Goal: Navigation & Orientation: Find specific page/section

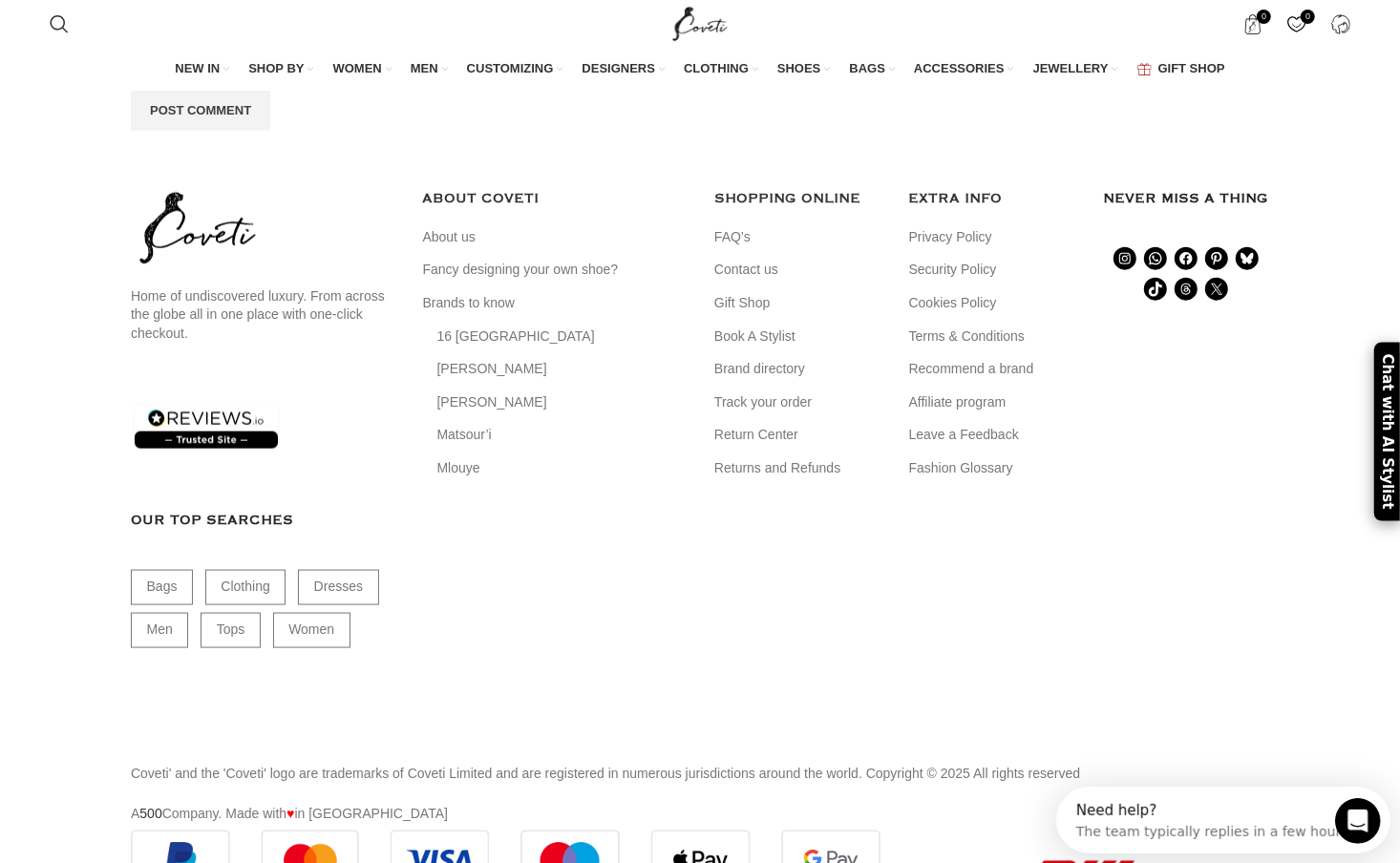
scroll to position [1507, 0]
click at [162, 611] on link "Men" at bounding box center [160, 629] width 58 height 36
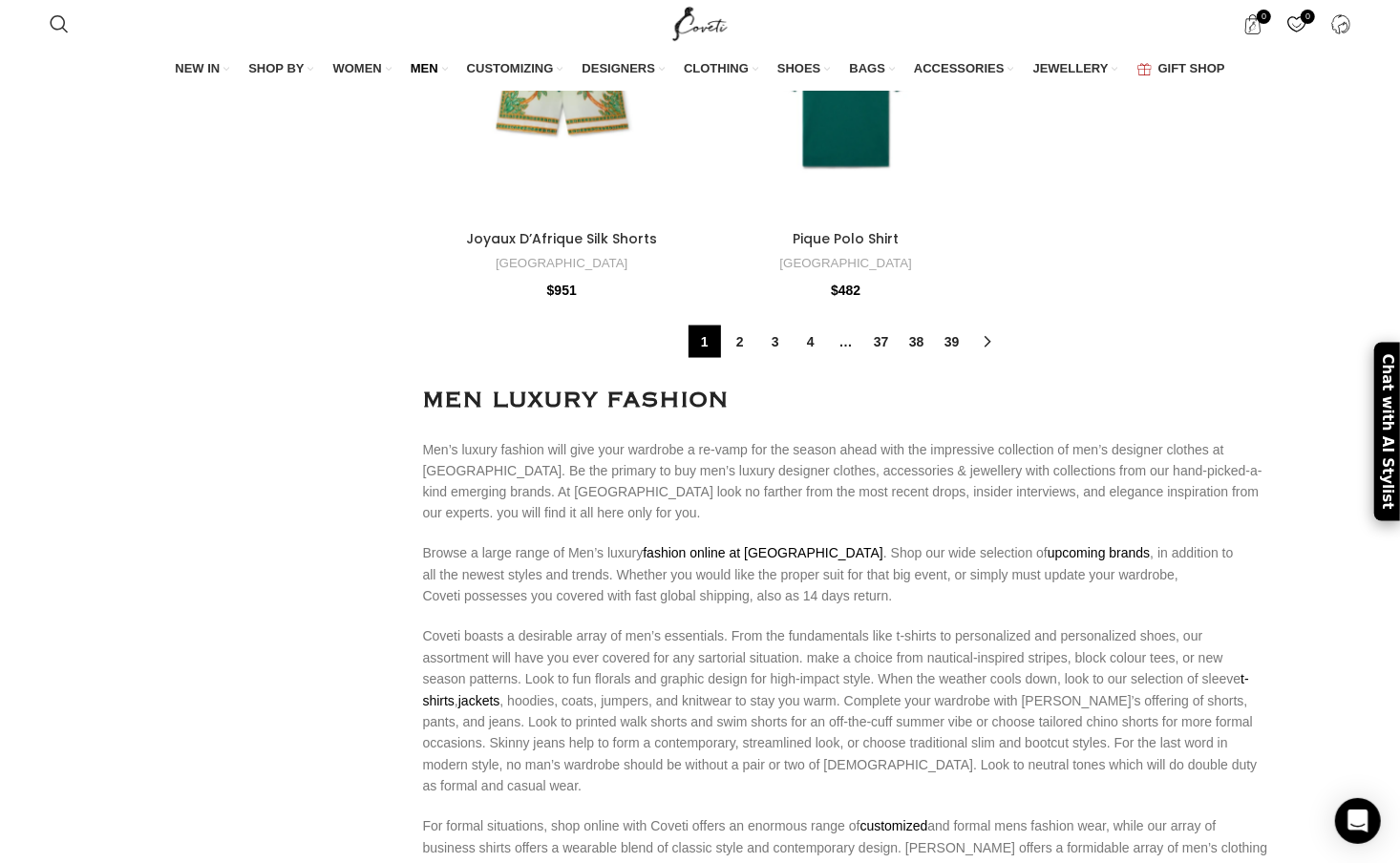
scroll to position [6836, 0]
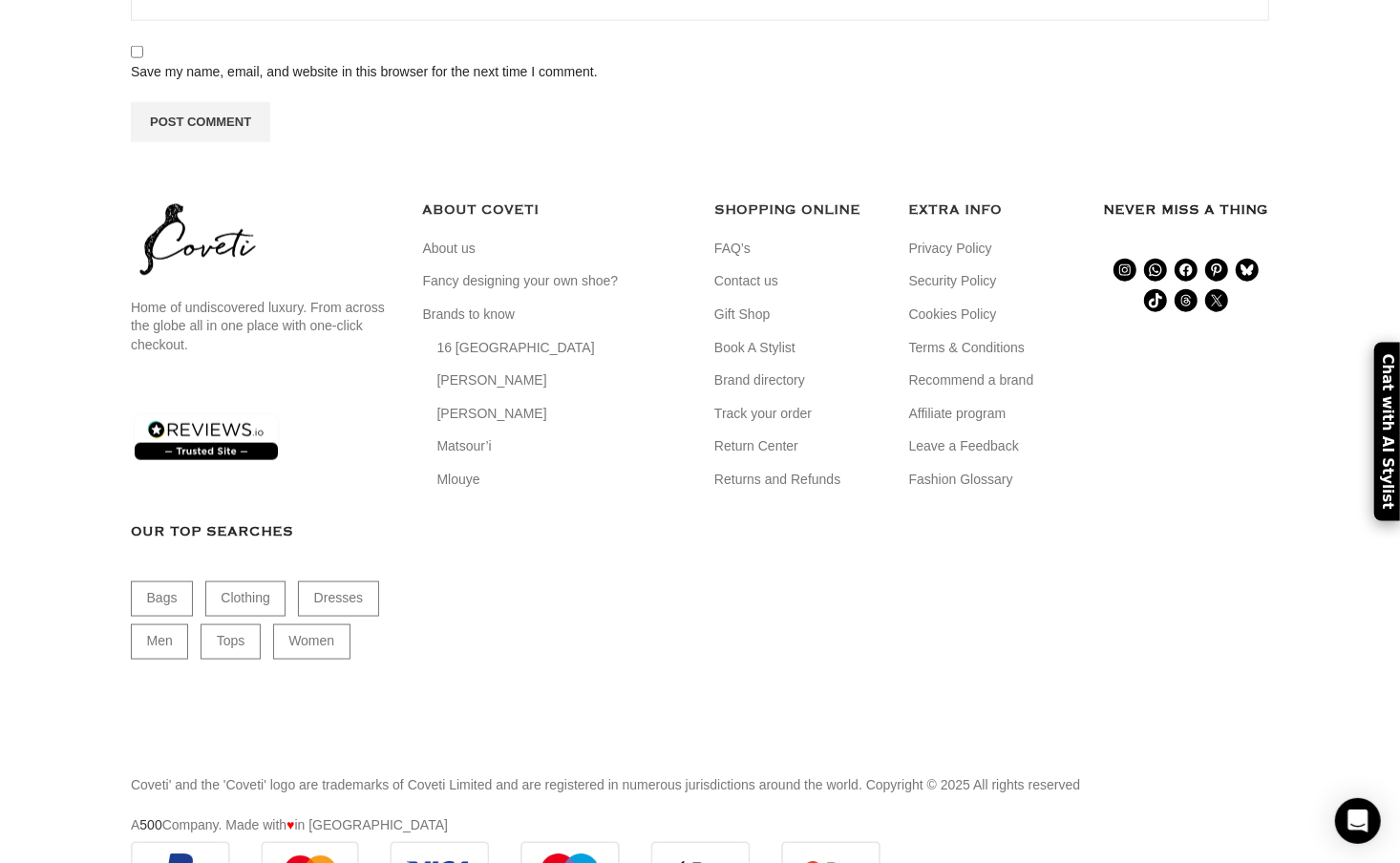
click at [221, 229] on img at bounding box center [197, 239] width 134 height 80
click at [203, 206] on img at bounding box center [197, 241] width 134 height 80
click at [207, 210] on img at bounding box center [197, 241] width 134 height 80
